Goal: Task Accomplishment & Management: Use online tool/utility

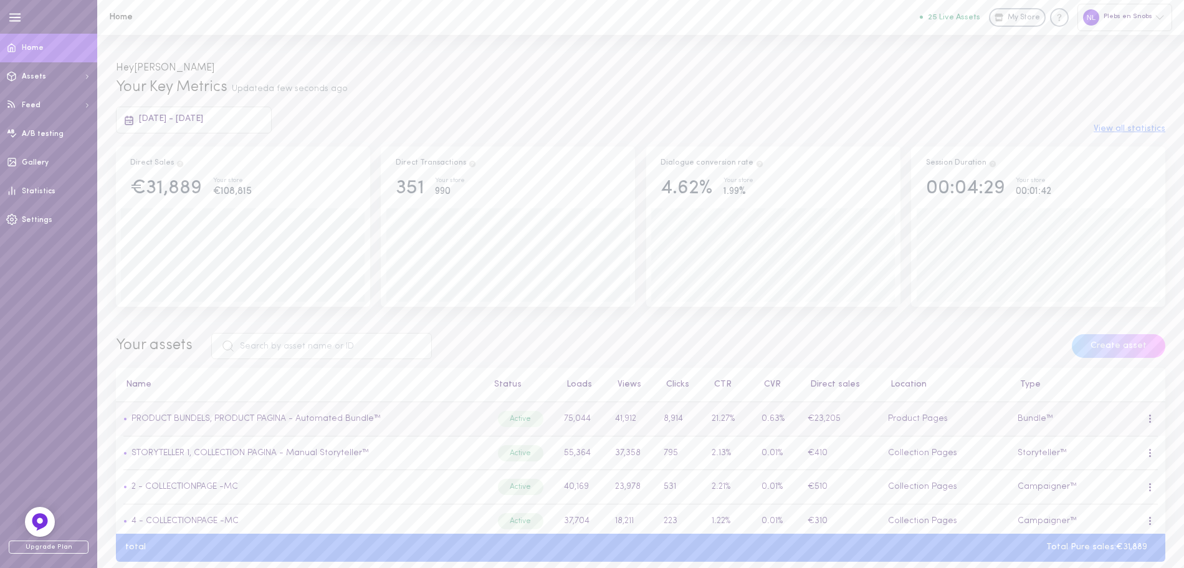
drag, startPoint x: 320, startPoint y: 415, endPoint x: 357, endPoint y: 409, distance: 37.3
click at [320, 415] on link "PRODUCT BUNDELS, PRODUCT PAGINA - Automated Bundle™" at bounding box center [256, 418] width 249 height 9
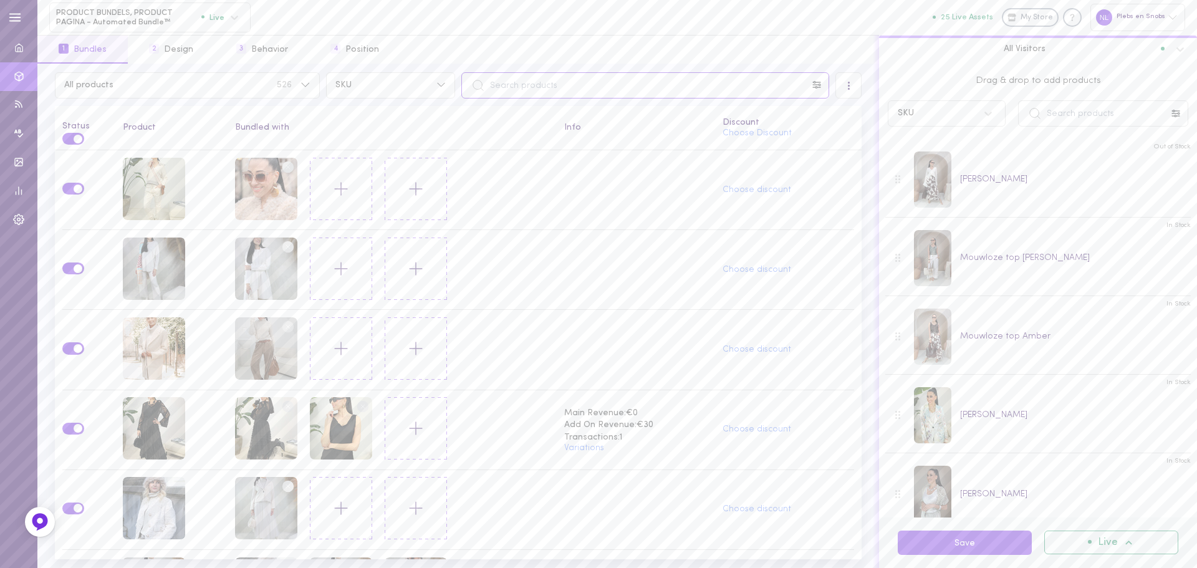
click at [497, 87] on input "text" at bounding box center [645, 85] width 368 height 26
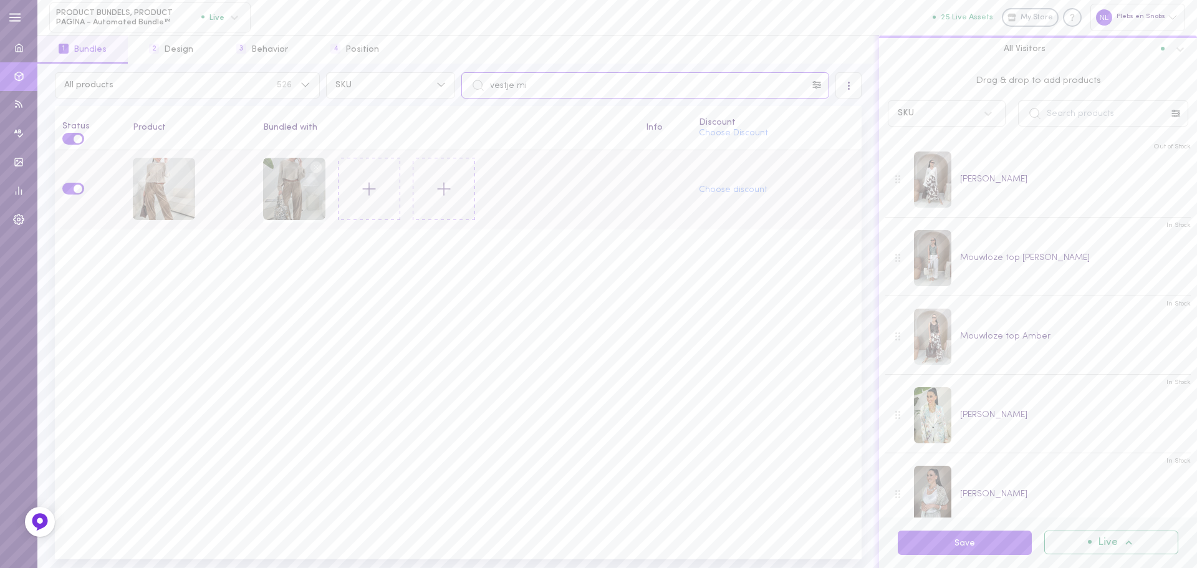
type input "vestje mi"
click at [363, 184] on icon at bounding box center [368, 188] width 21 height 21
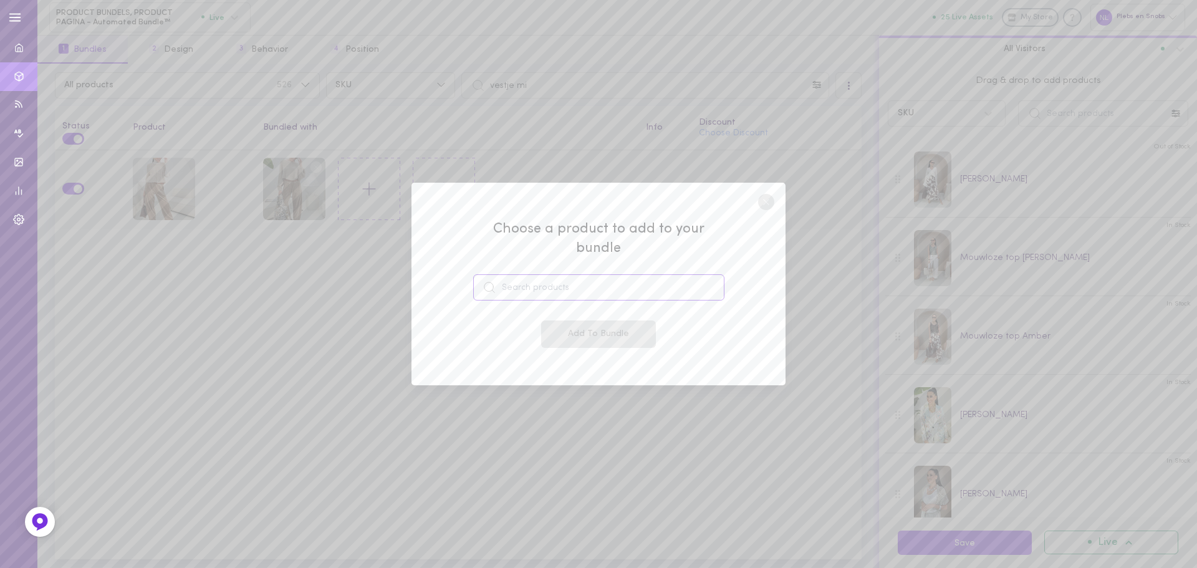
click at [500, 275] on input at bounding box center [598, 287] width 251 height 26
click at [563, 316] on span "Coltruitje Lovisa" at bounding box center [546, 323] width 69 height 14
type input "Coltruitje Lovisa"
click at [575, 320] on button "Add To Bundle" at bounding box center [598, 333] width 115 height 27
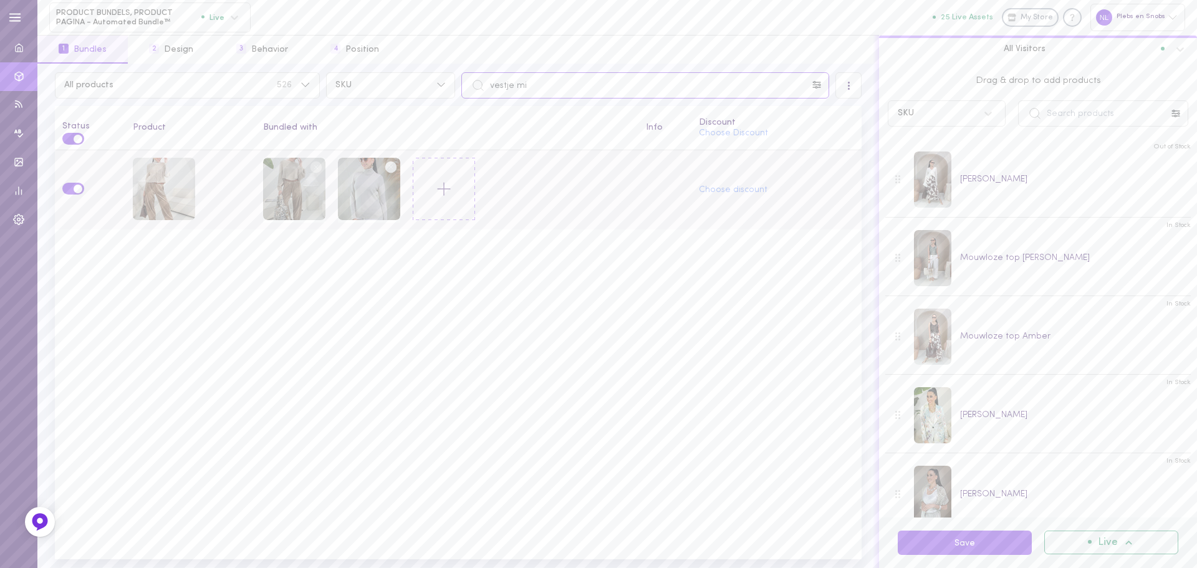
drag, startPoint x: 559, startPoint y: 85, endPoint x: 482, endPoint y: 86, distance: 76.7
click at [482, 86] on div "vestje mi" at bounding box center [645, 85] width 368 height 26
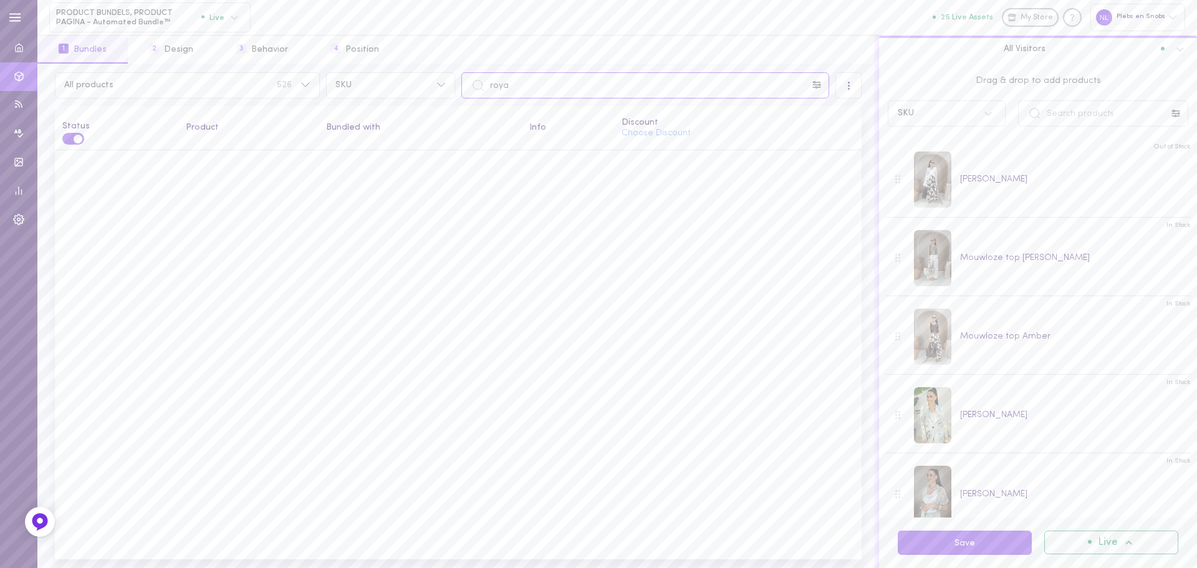
drag, startPoint x: 517, startPoint y: 90, endPoint x: 469, endPoint y: 87, distance: 48.7
click at [469, 87] on input "roya" at bounding box center [645, 85] width 368 height 26
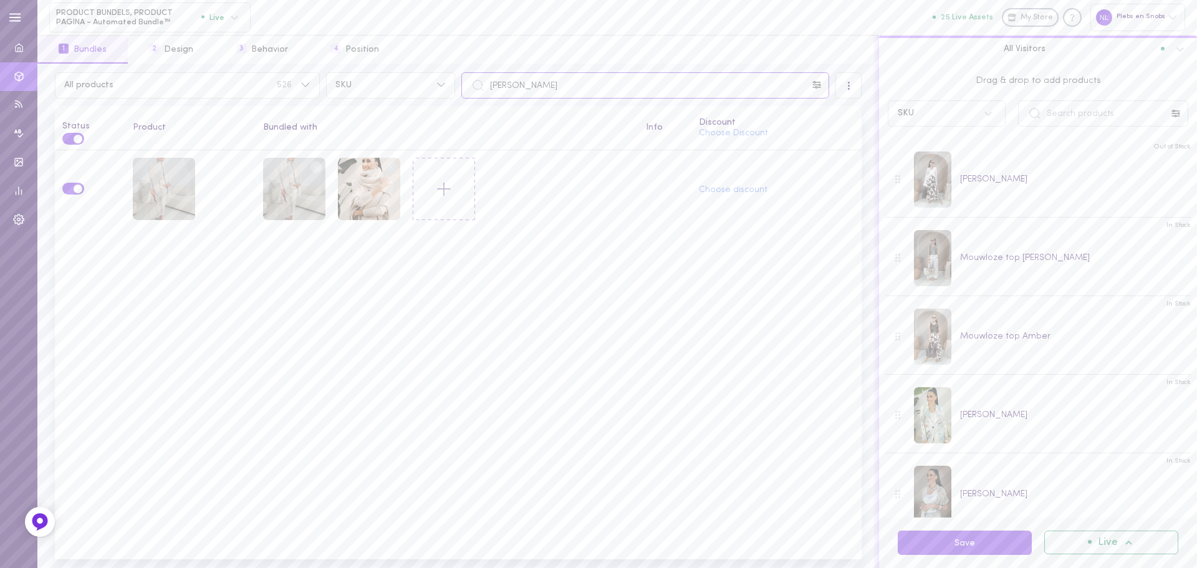
type input "[PERSON_NAME]"
